Goal: Find specific page/section: Find specific page/section

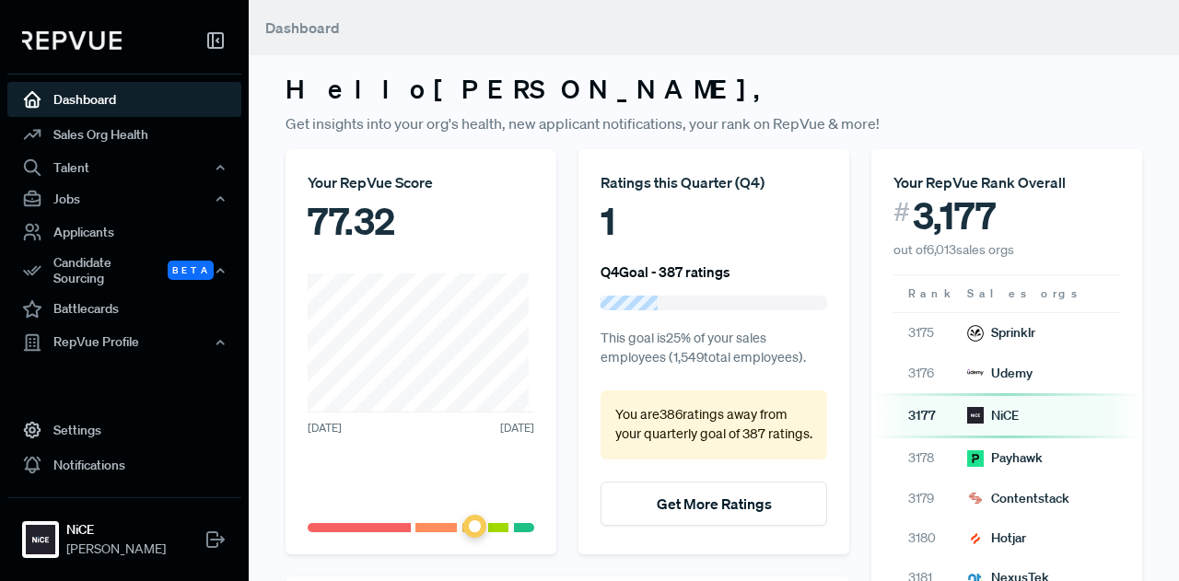
scroll to position [389, 0]
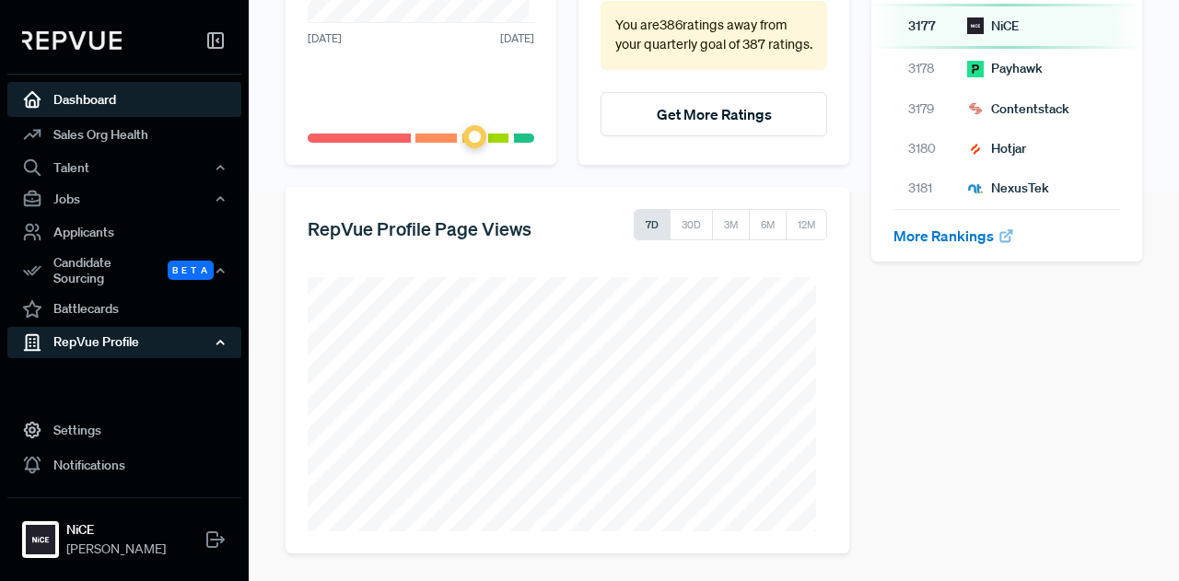
click at [100, 334] on div "RepVue Profile" at bounding box center [124, 342] width 234 height 31
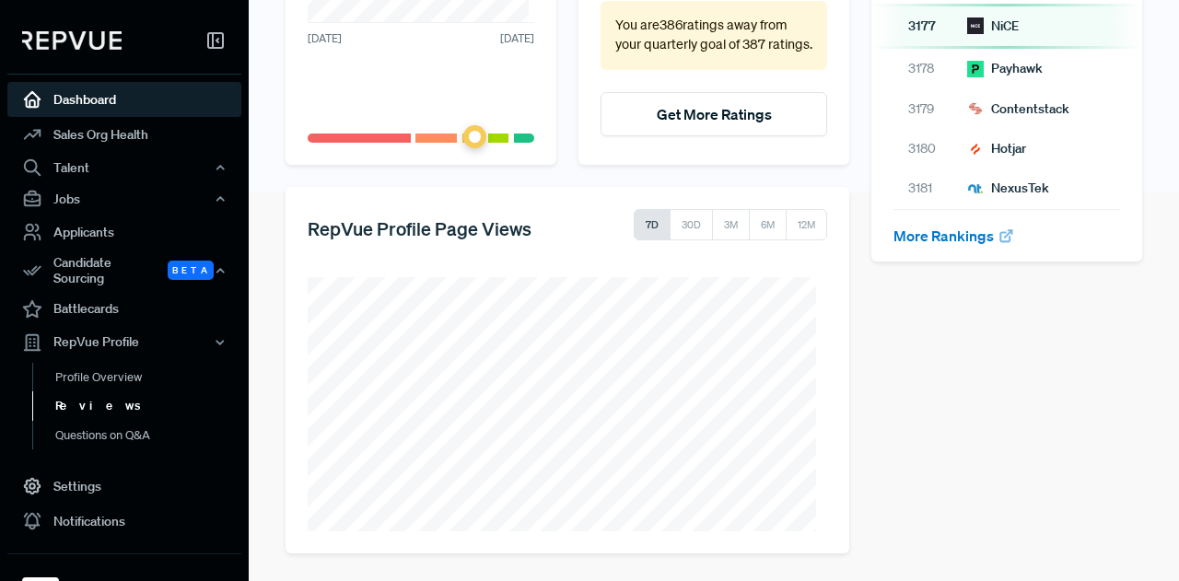
click at [96, 391] on link "Reviews" at bounding box center [149, 405] width 234 height 29
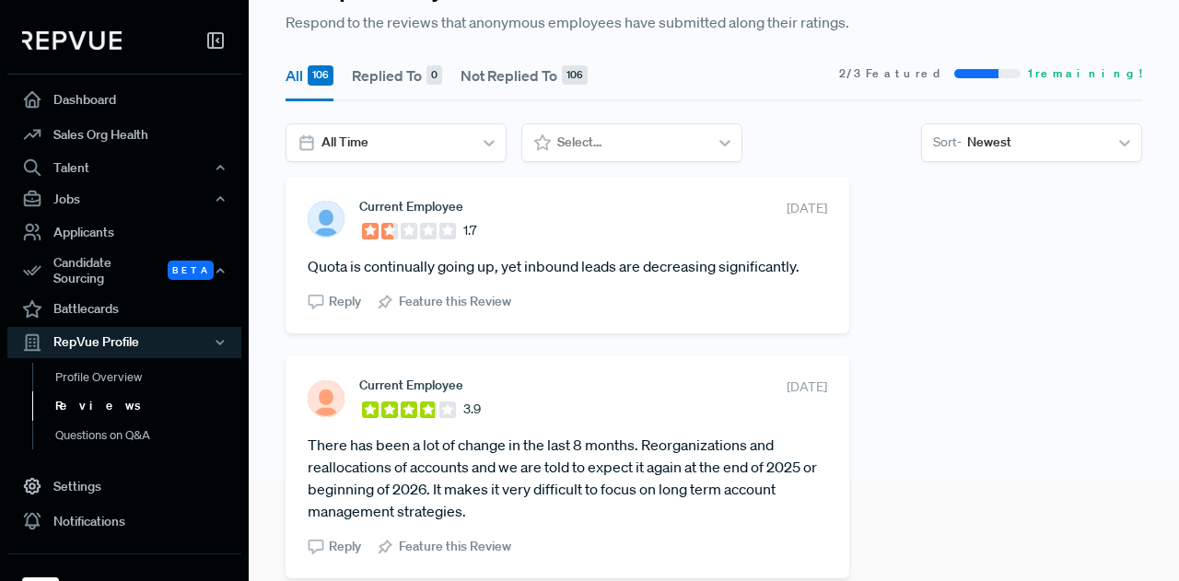
scroll to position [89, 0]
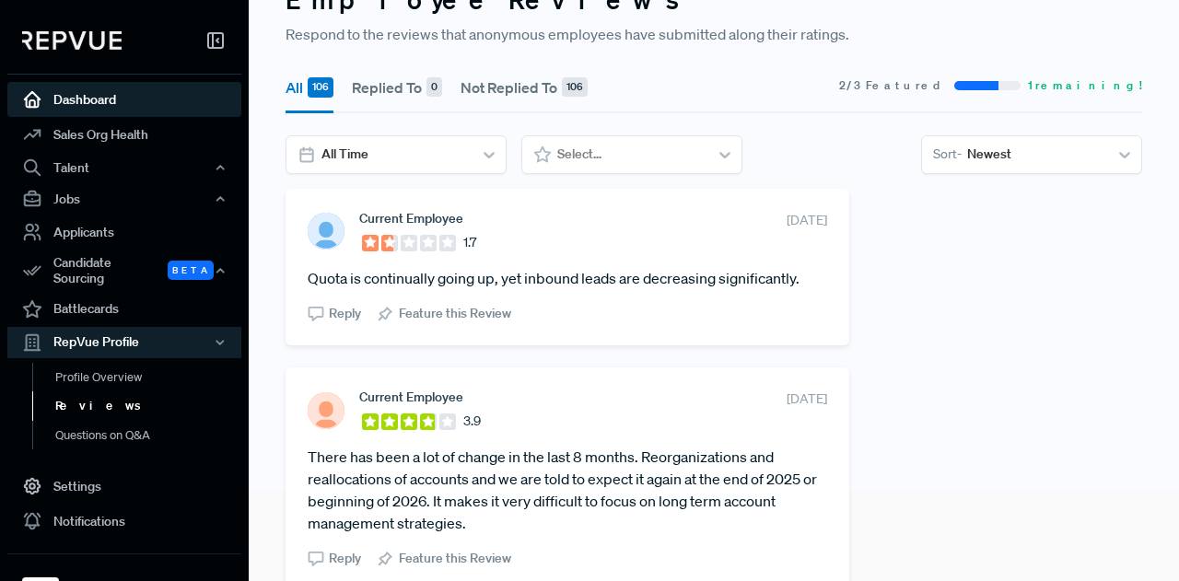
click at [97, 103] on link "Dashboard" at bounding box center [124, 99] width 234 height 35
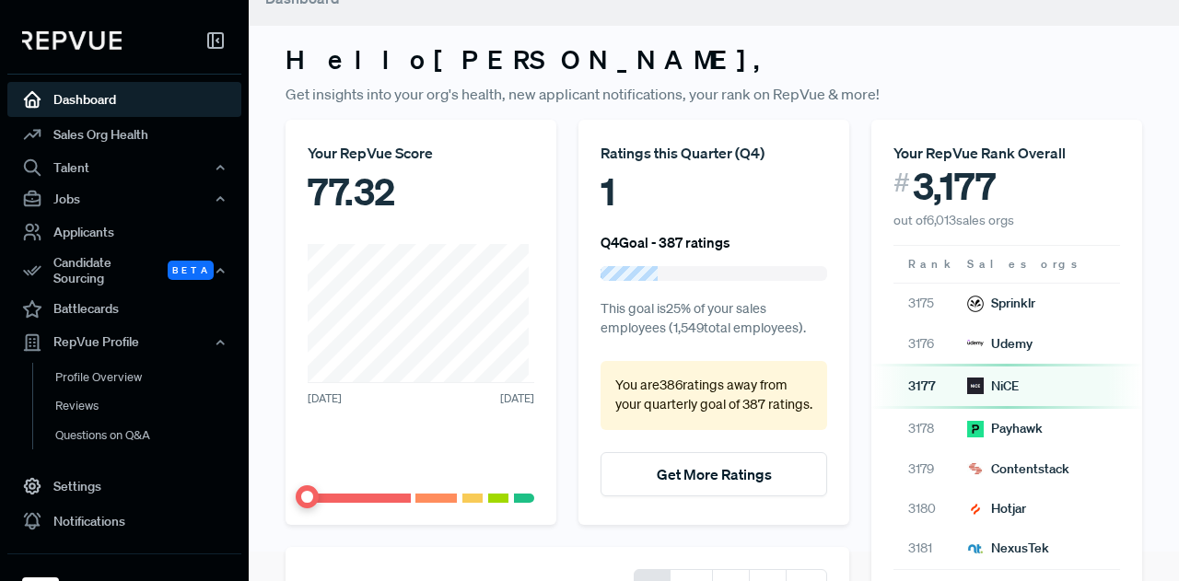
scroll to position [89, 0]
